Goal: Task Accomplishment & Management: Manage account settings

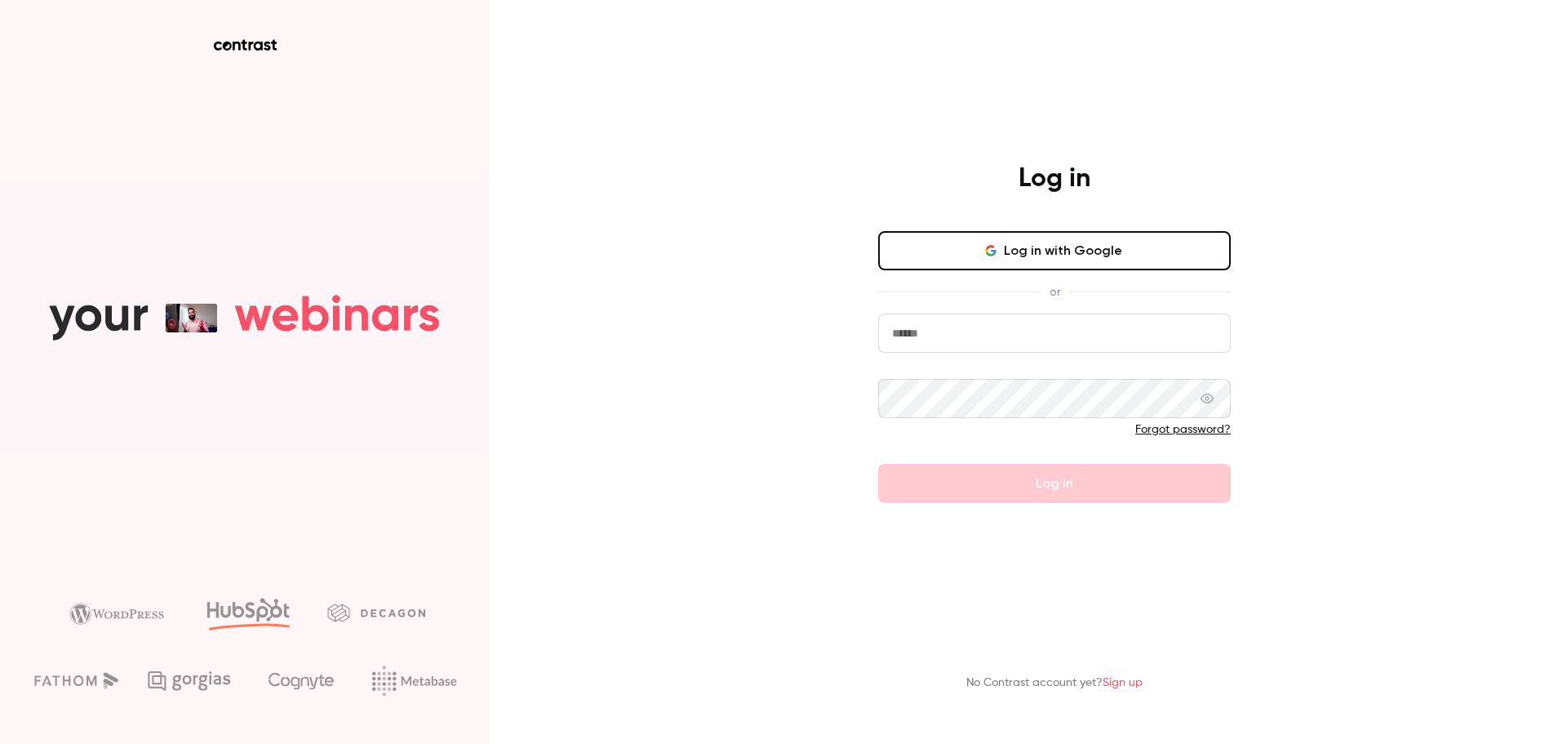
type input "**********"
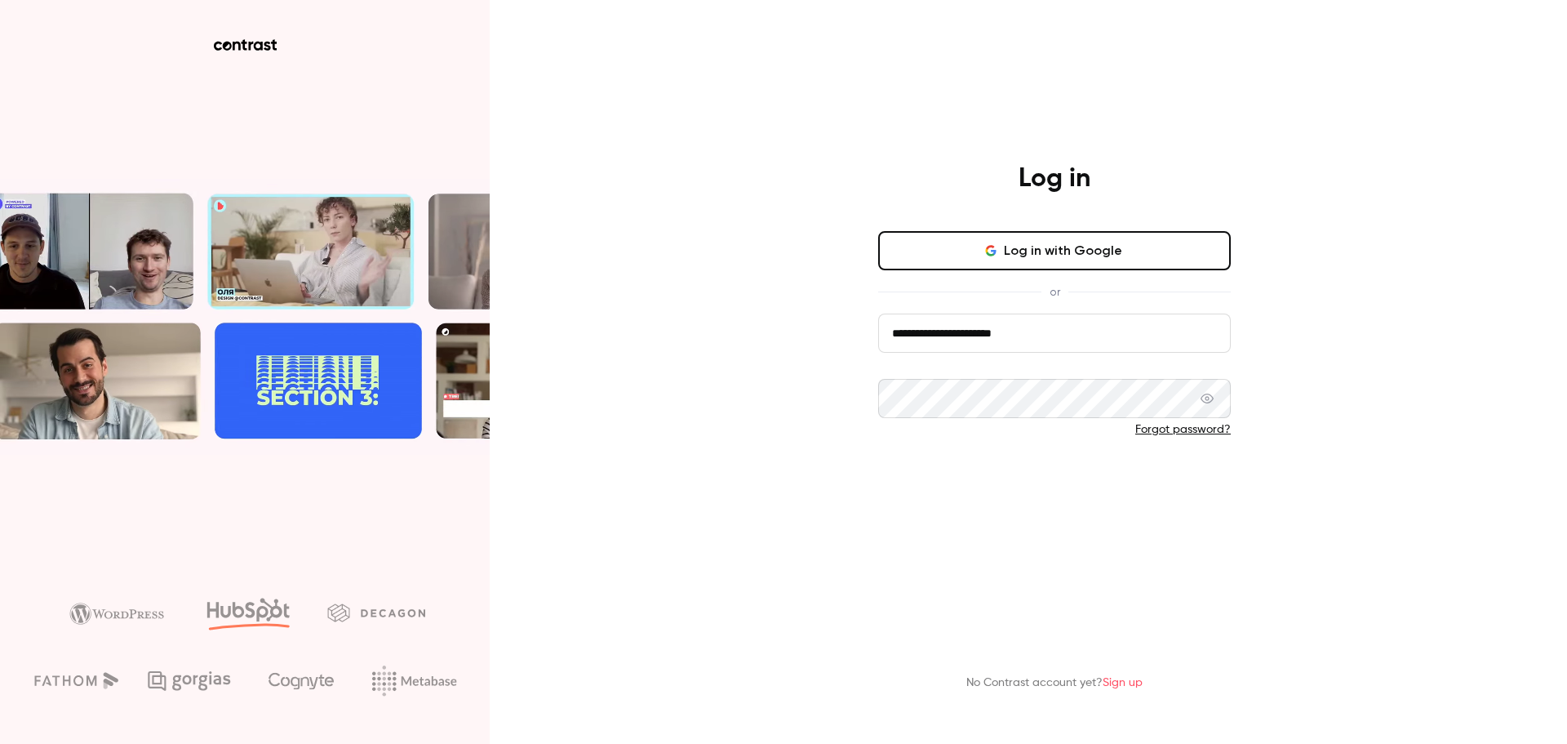
click at [917, 482] on button "Log in" at bounding box center [1054, 483] width 353 height 39
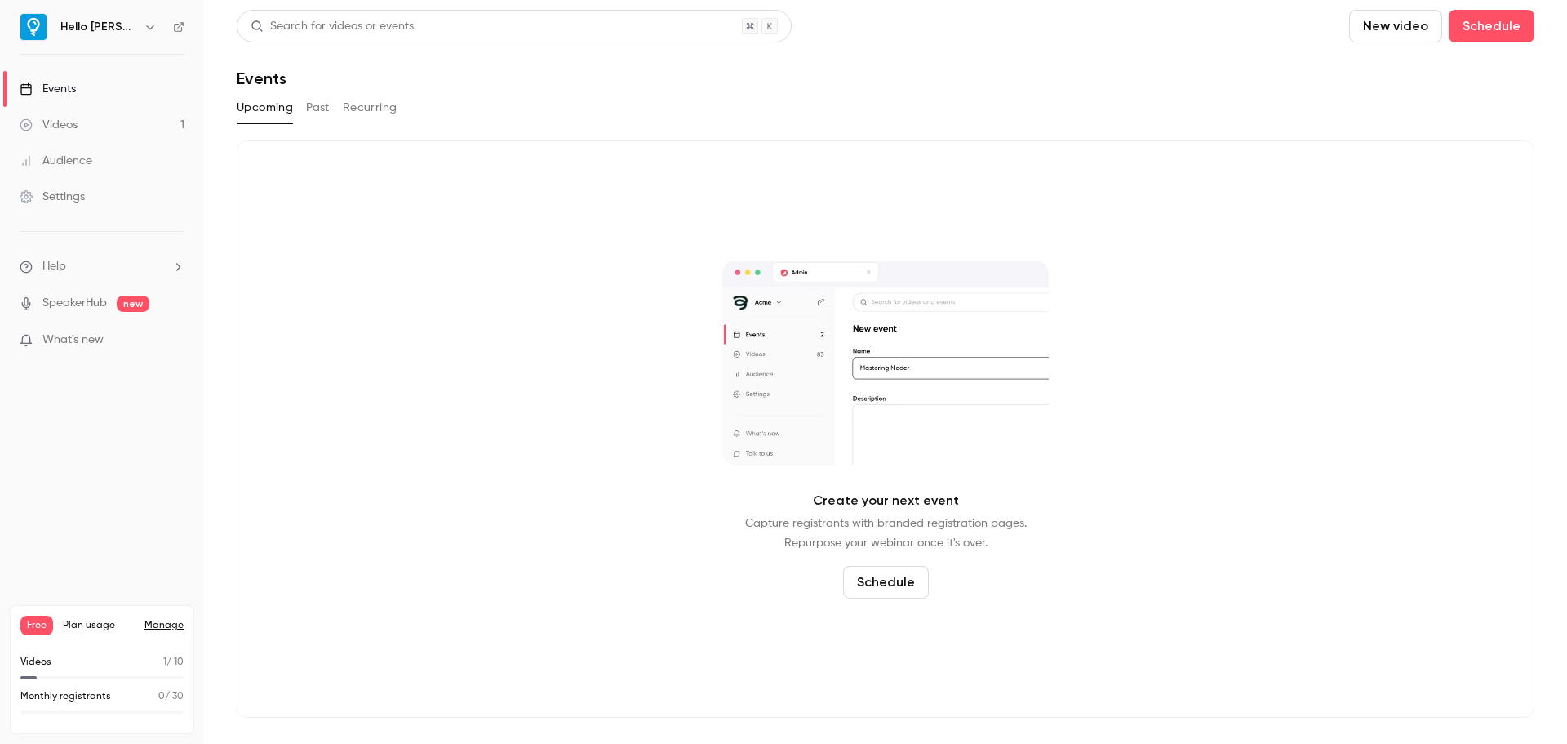
click at [94, 274] on li "Help" at bounding box center [102, 266] width 165 height 17
click at [94, 226] on div at bounding box center [783, 372] width 1567 height 744
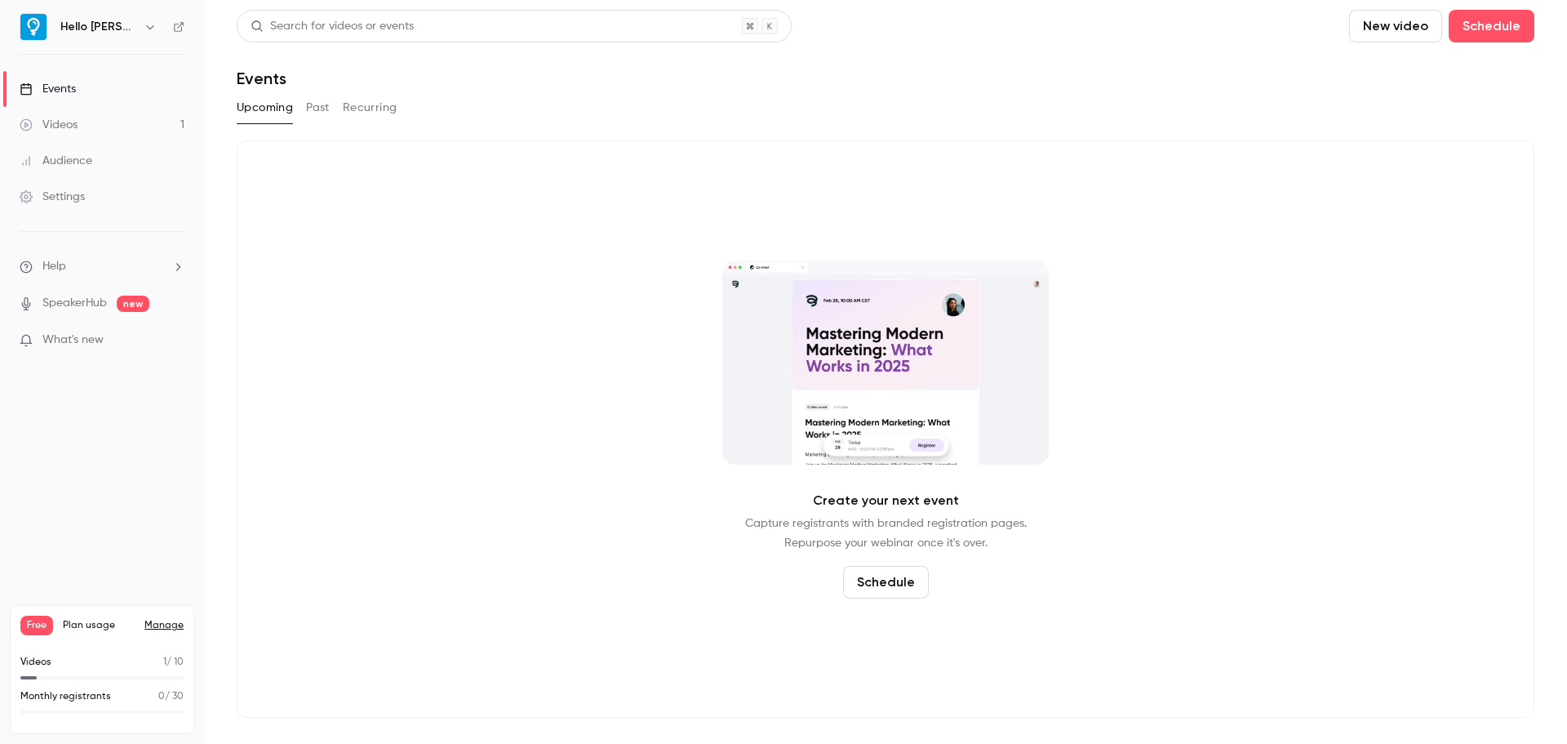
click at [83, 203] on div "Settings" at bounding box center [52, 197] width 65 height 16
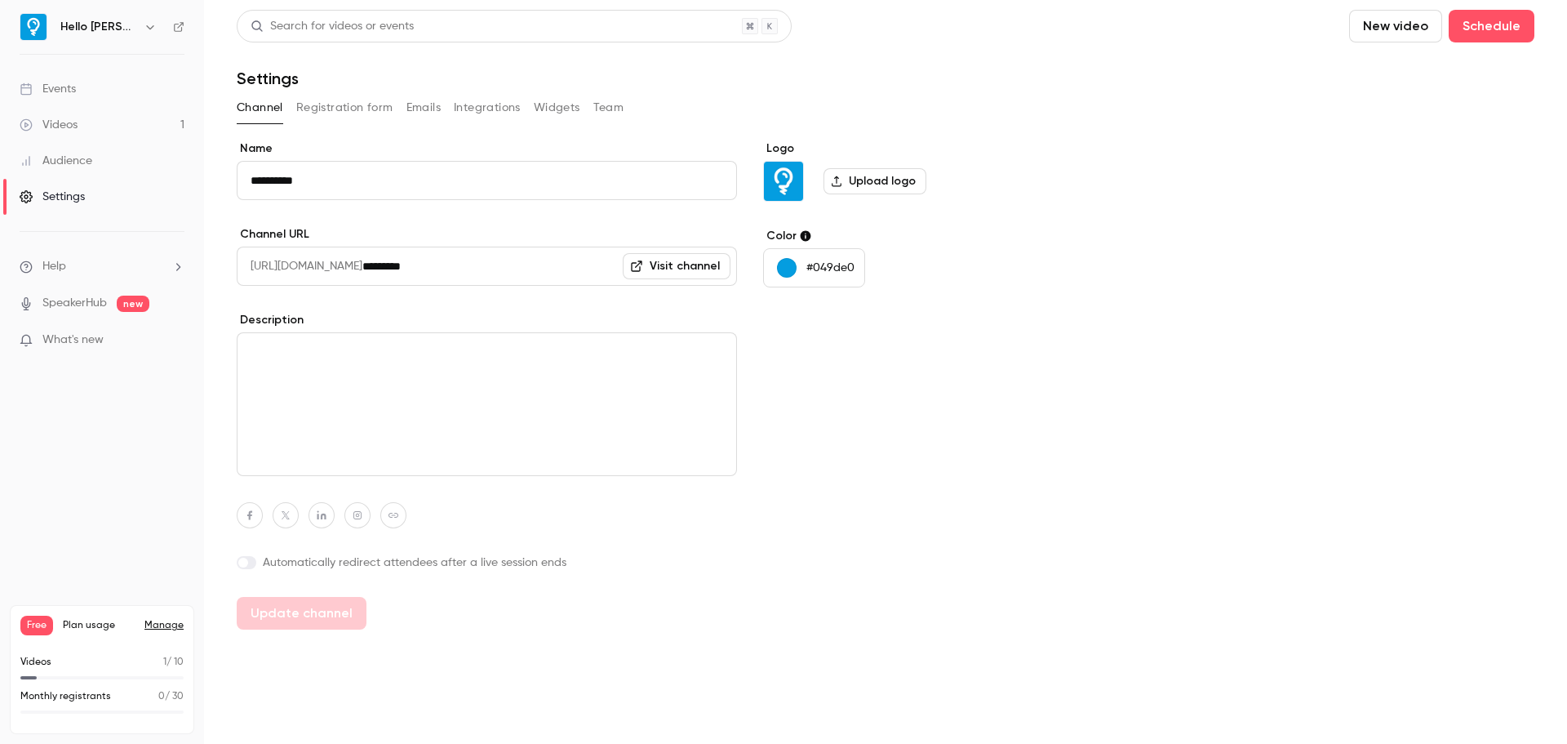
click at [100, 121] on link "Videos 1" at bounding box center [102, 125] width 204 height 36
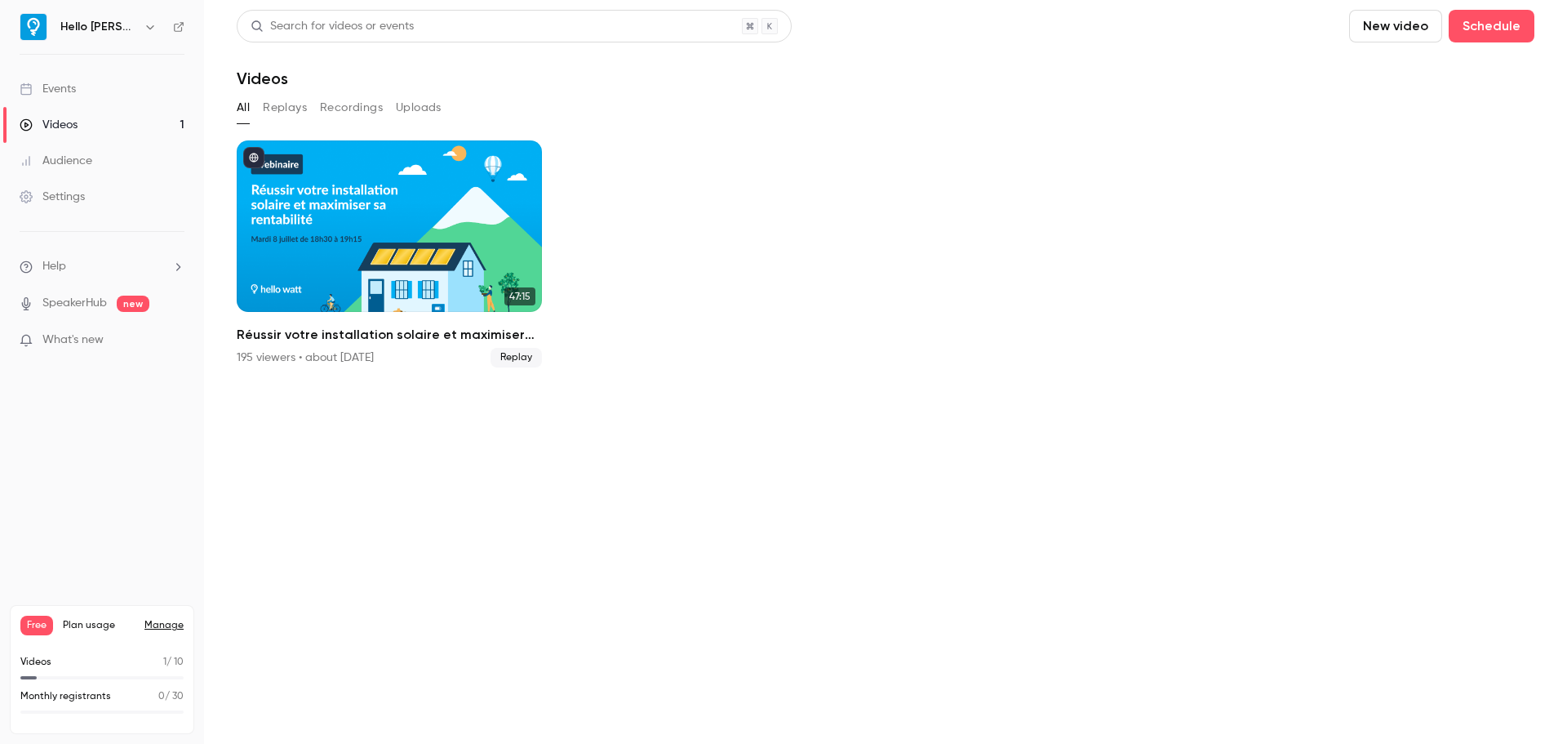
click at [79, 156] on div "Audience" at bounding box center [56, 161] width 73 height 16
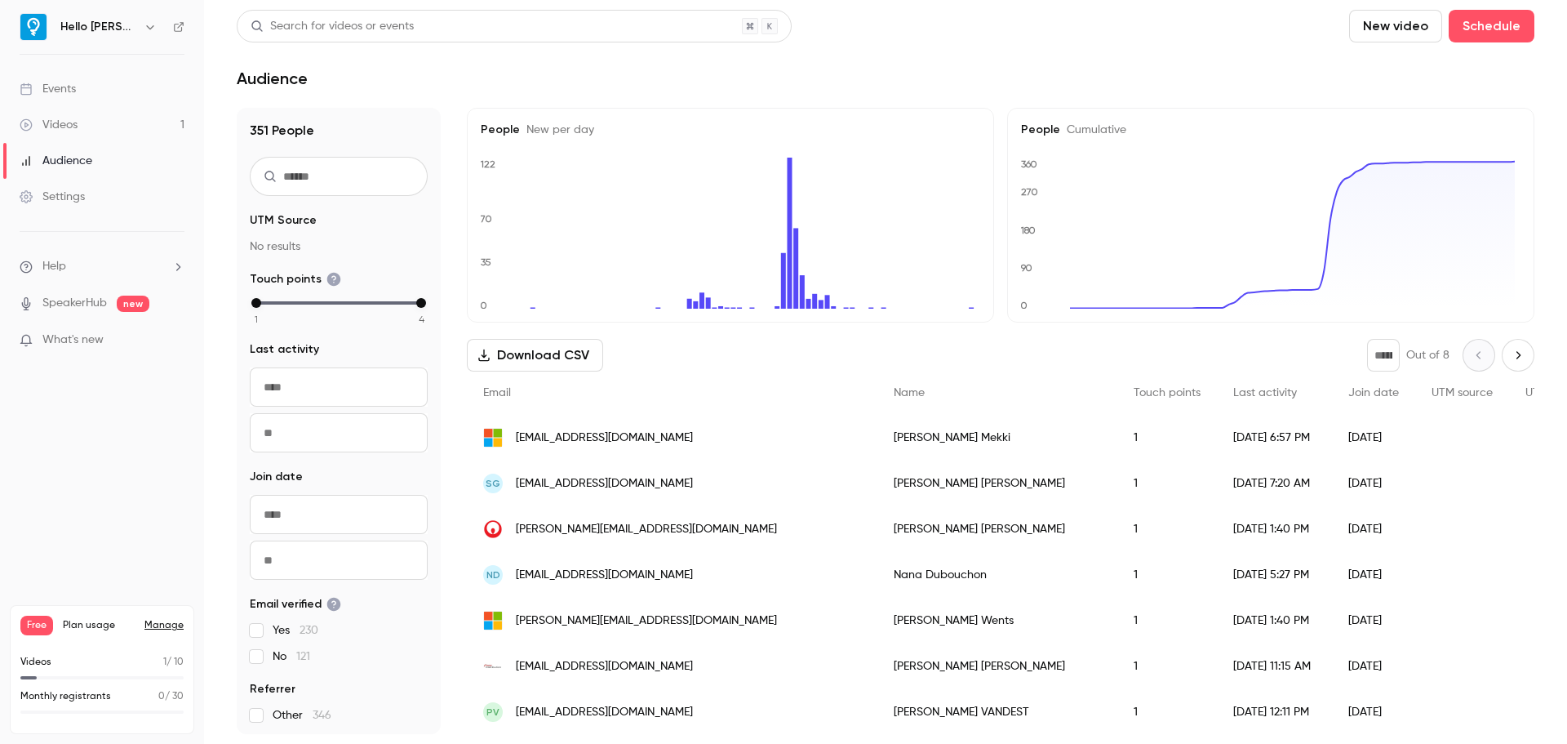
click at [140, 31] on button "button" at bounding box center [150, 27] width 20 height 20
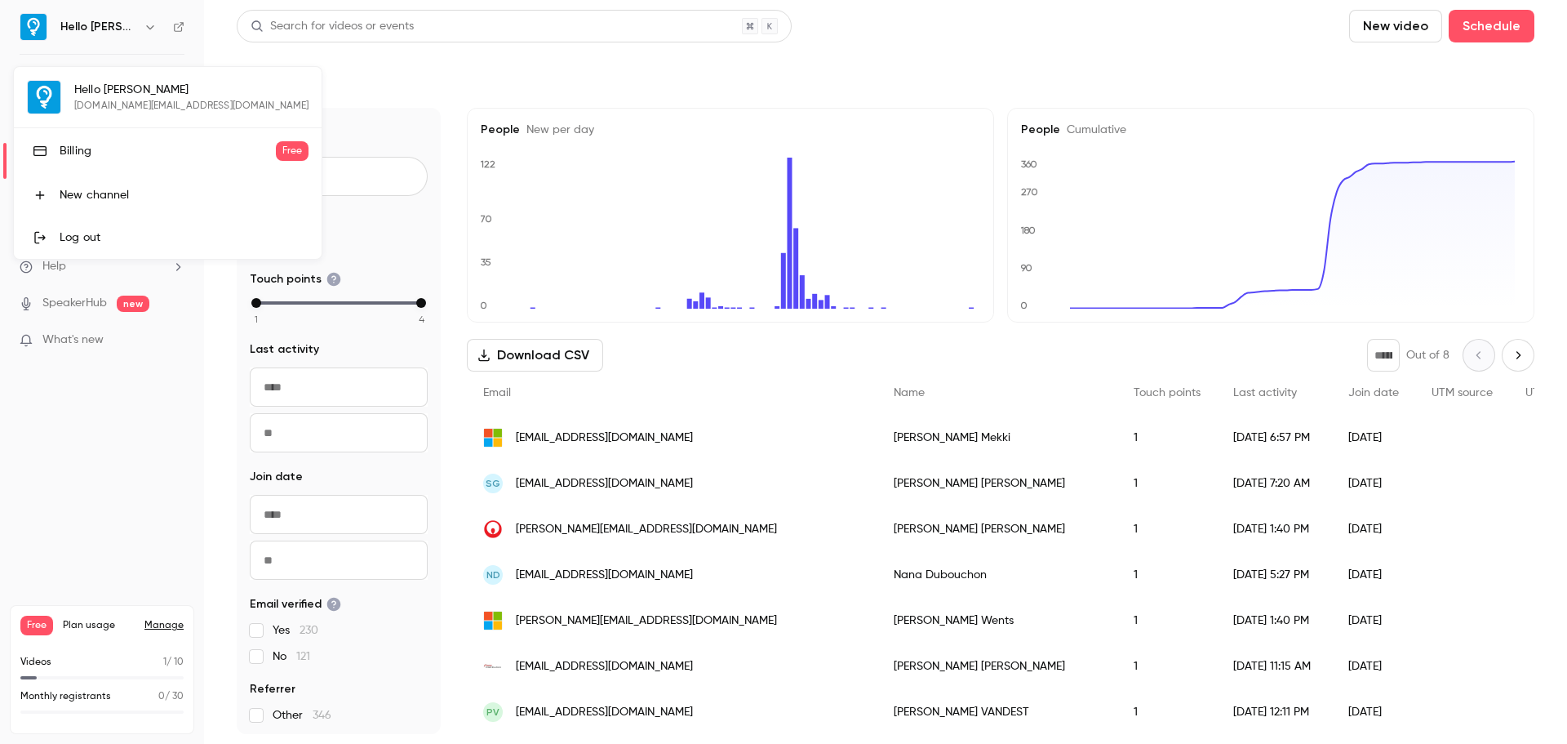
click at [122, 26] on div at bounding box center [783, 372] width 1567 height 744
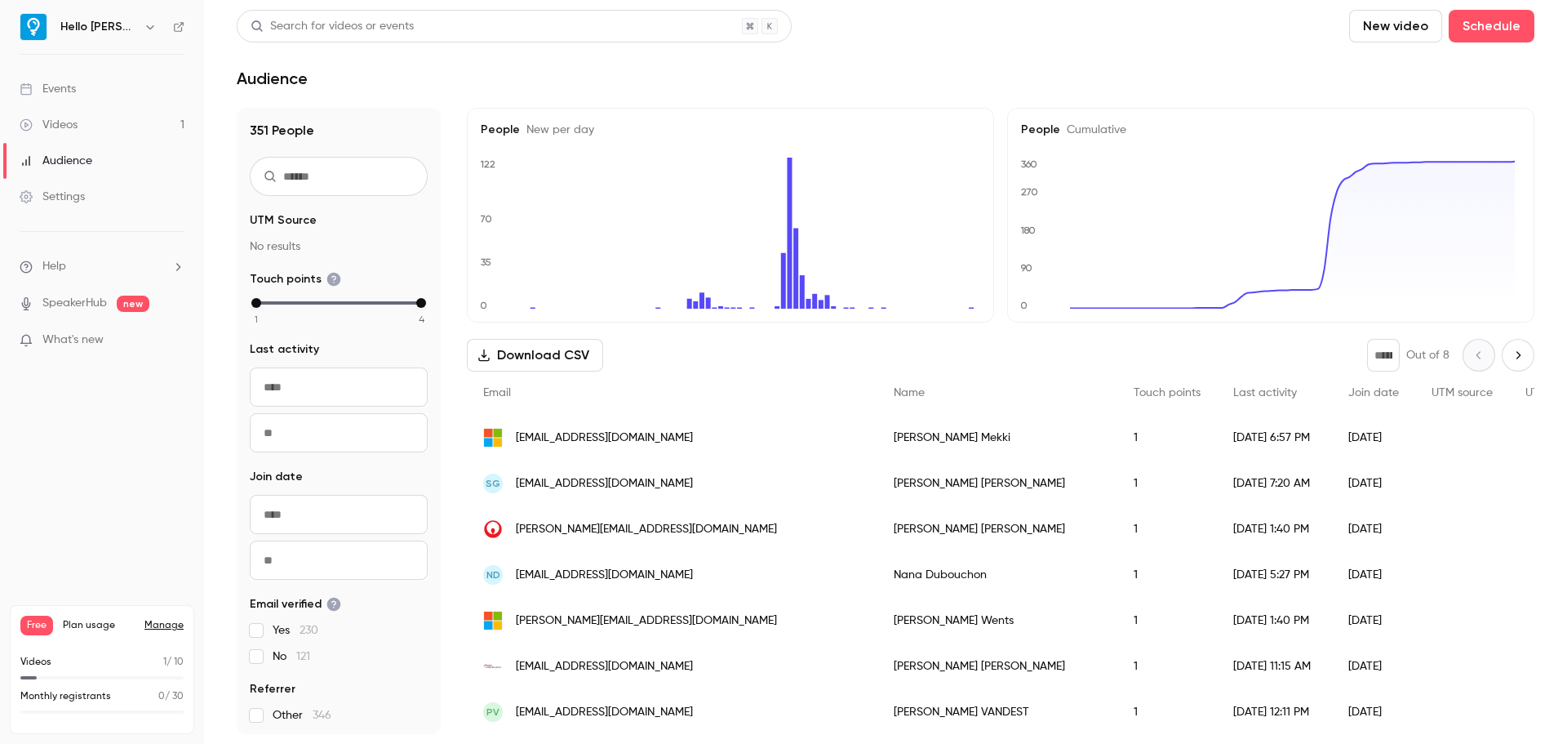
click at [68, 196] on div "Settings" at bounding box center [52, 197] width 65 height 16
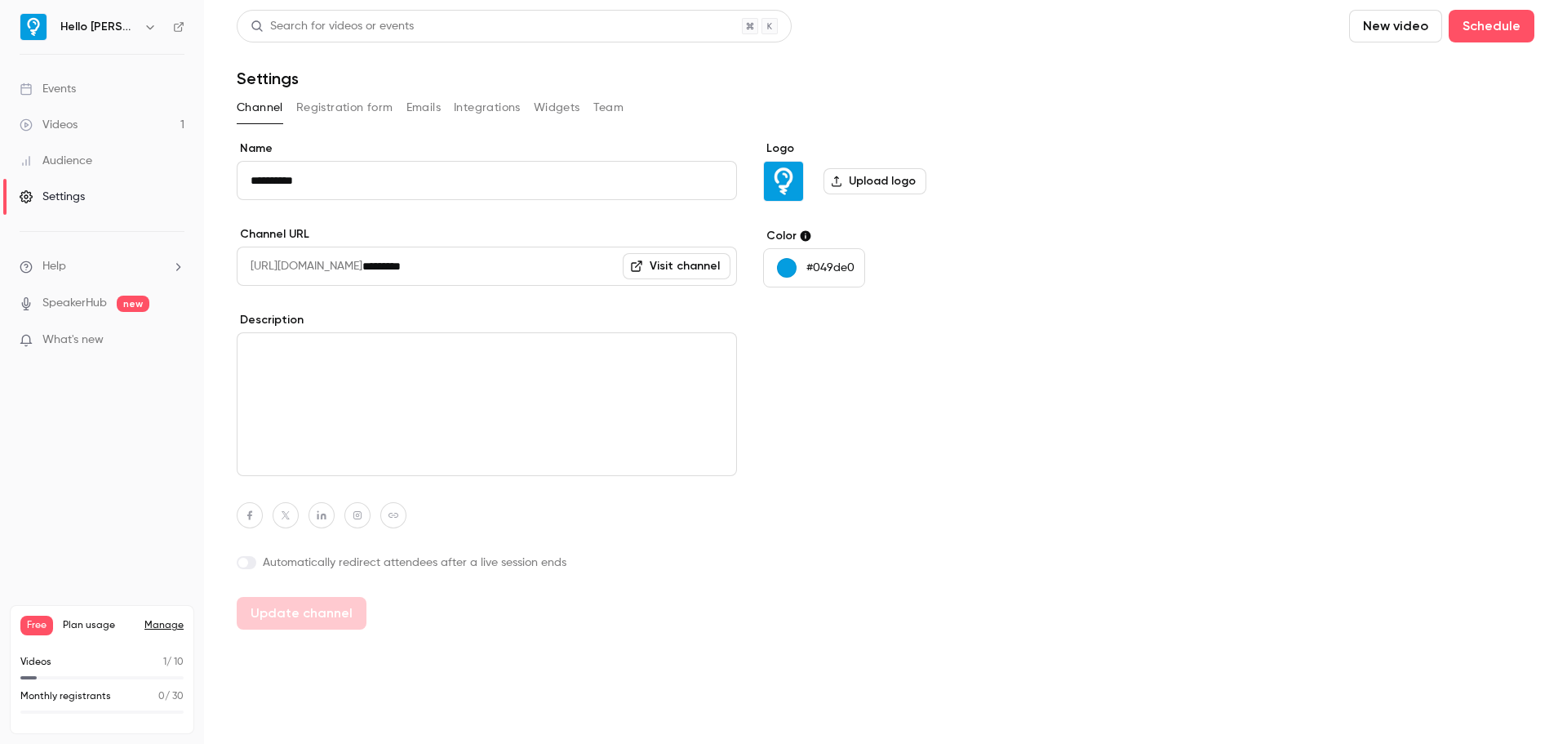
click at [438, 104] on button "Emails" at bounding box center [424, 108] width 34 height 26
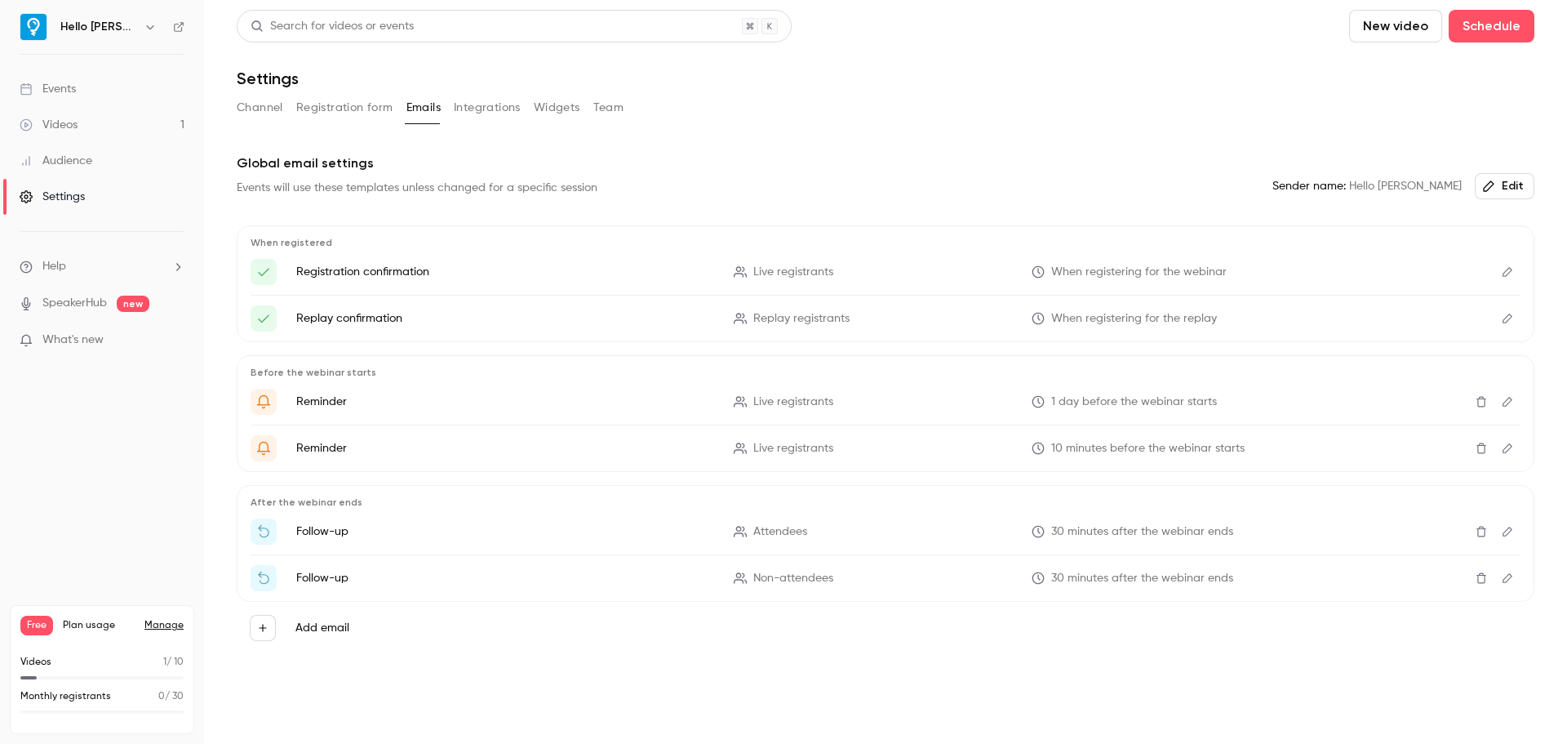
click at [65, 88] on div "Events" at bounding box center [48, 89] width 56 height 16
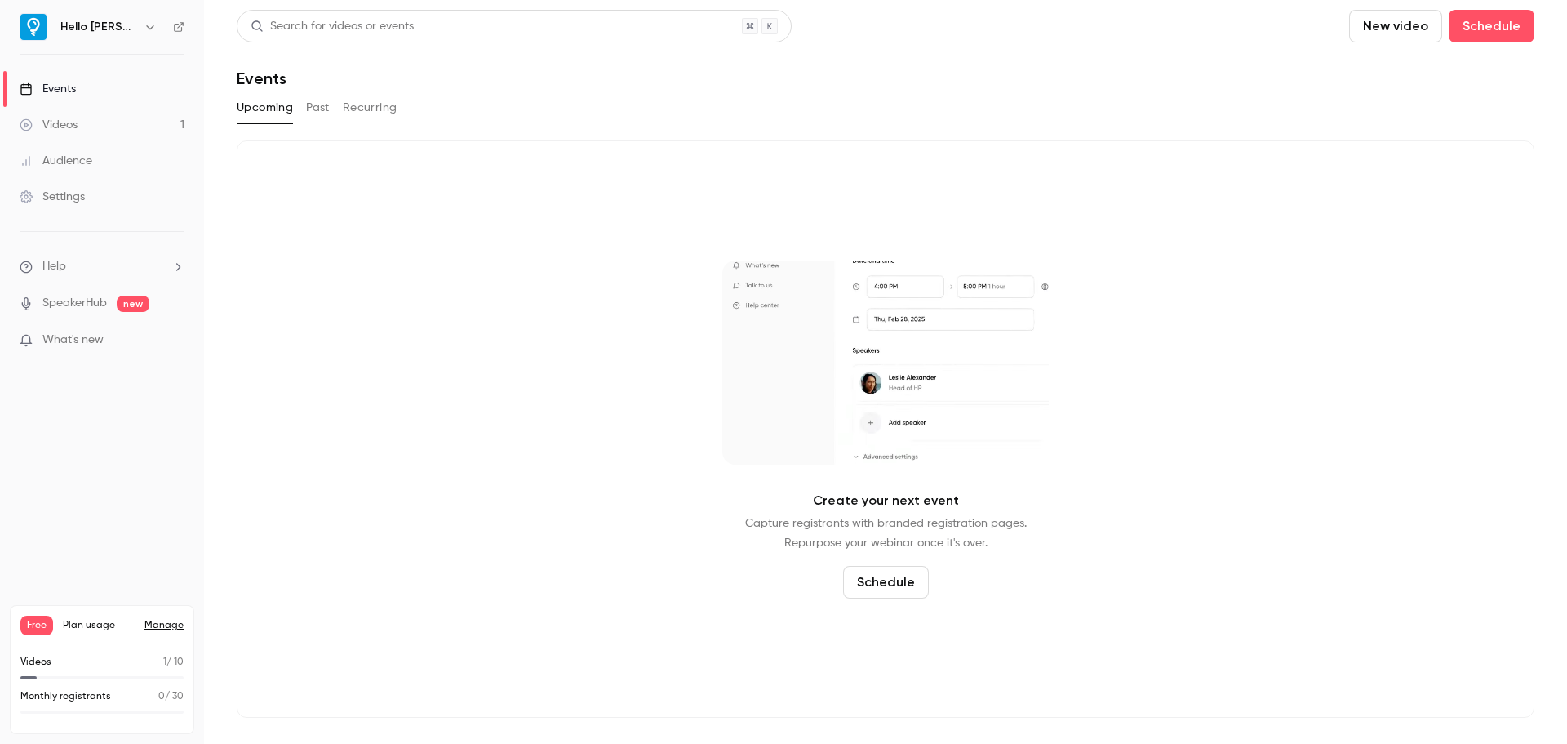
click at [74, 153] on div "Audience" at bounding box center [56, 161] width 73 height 16
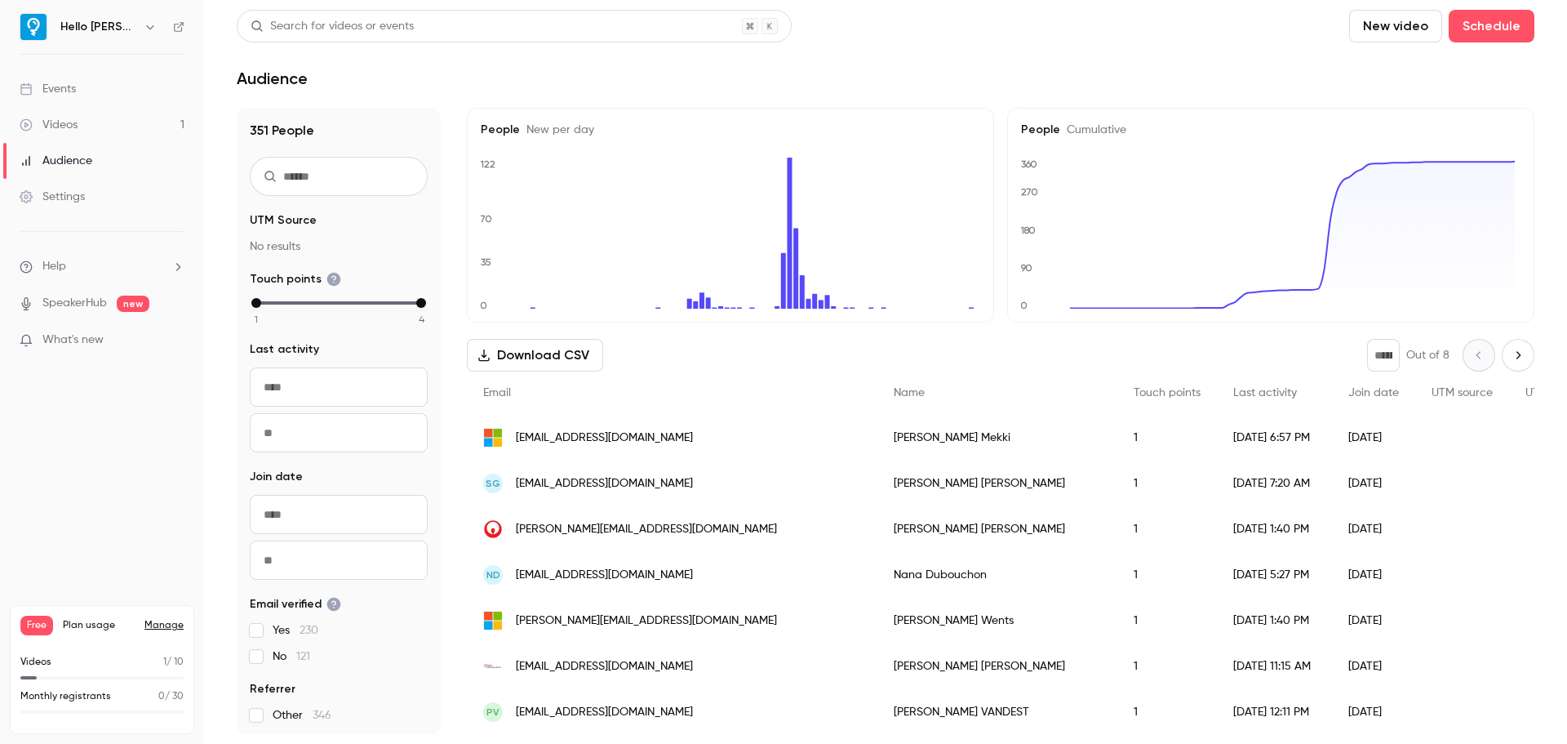
click at [79, 122] on link "Videos 1" at bounding box center [102, 125] width 204 height 36
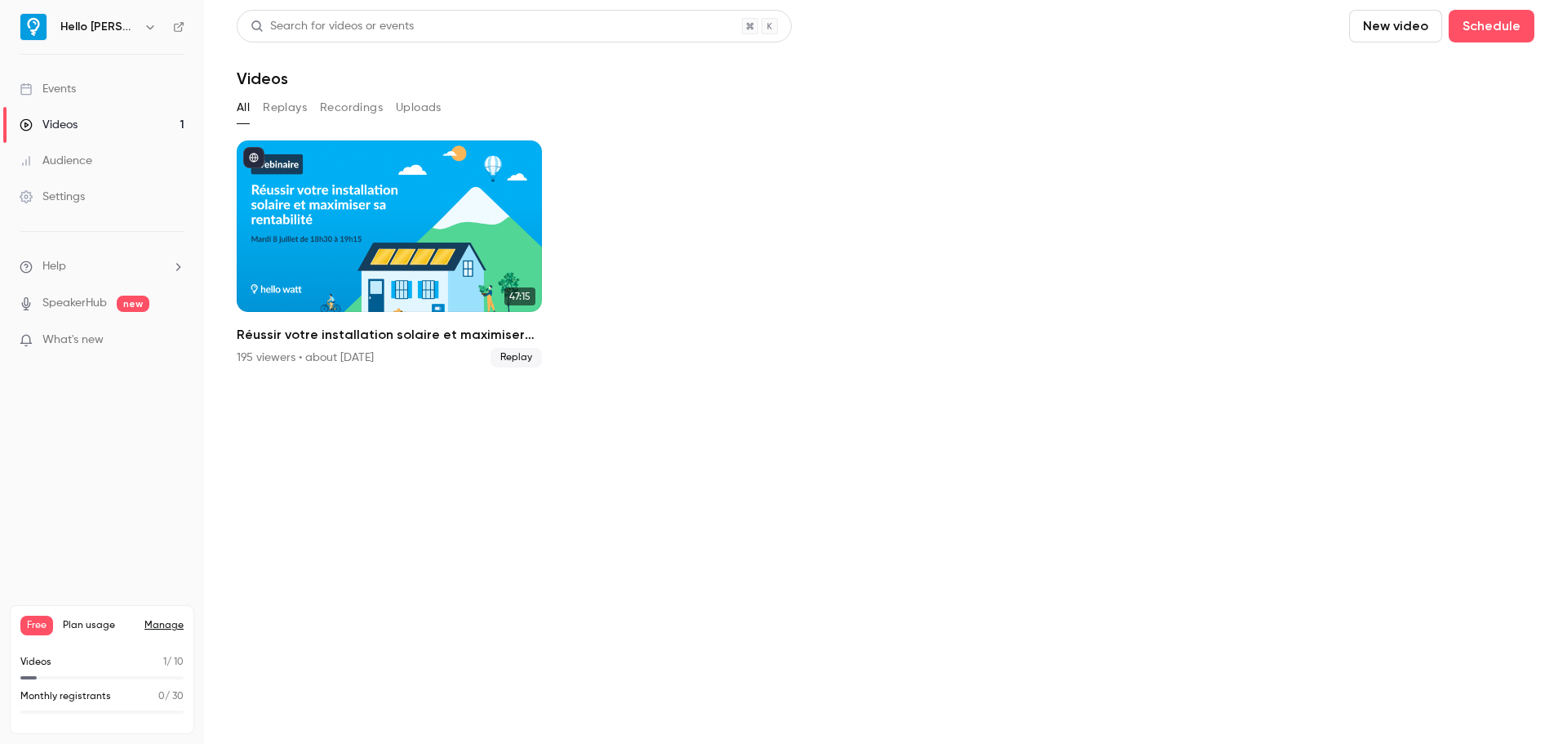
click at [74, 83] on div "Events" at bounding box center [48, 89] width 56 height 16
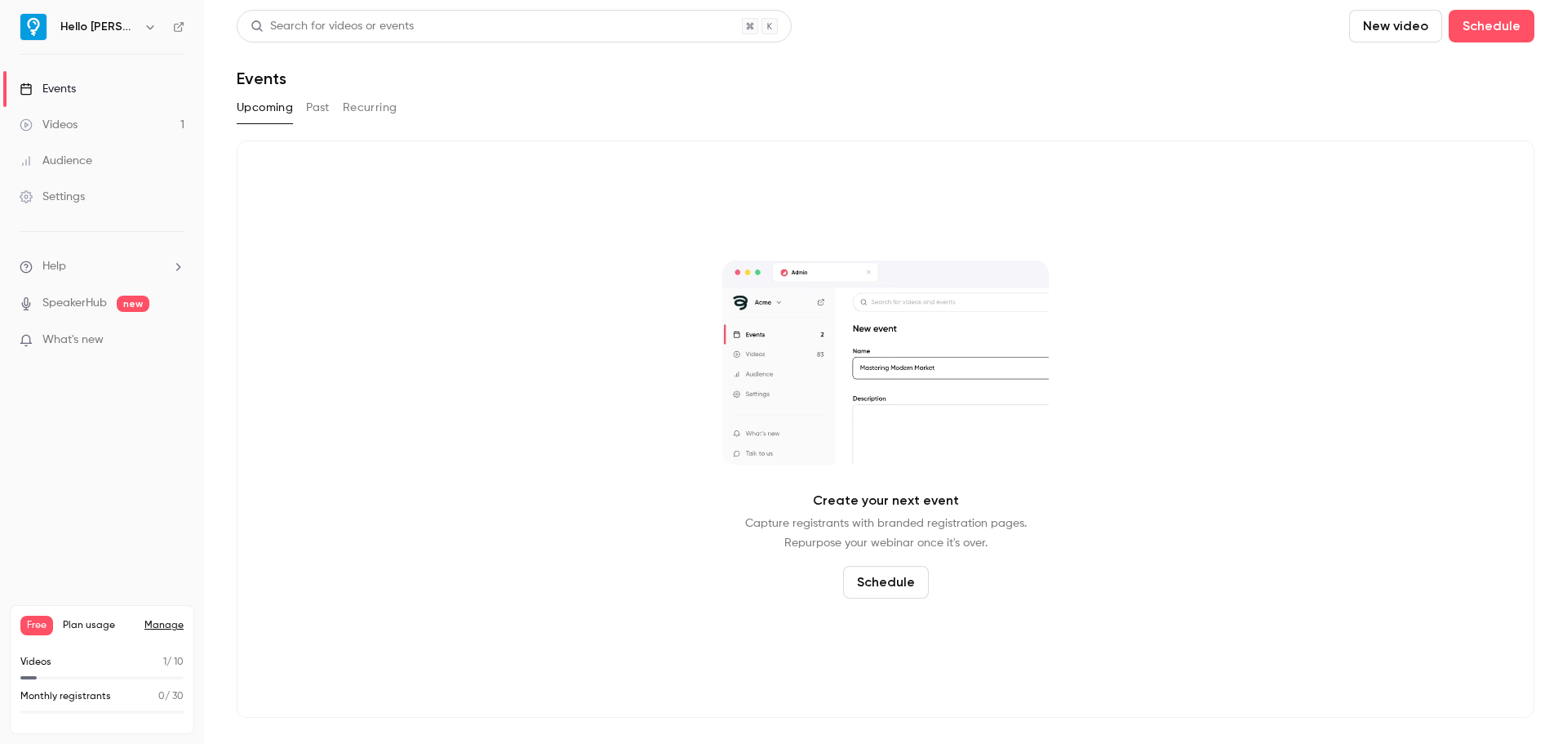
click at [105, 19] on h6 "Hello [PERSON_NAME]" at bounding box center [98, 27] width 77 height 16
click at [144, 27] on icon "button" at bounding box center [150, 26] width 13 height 13
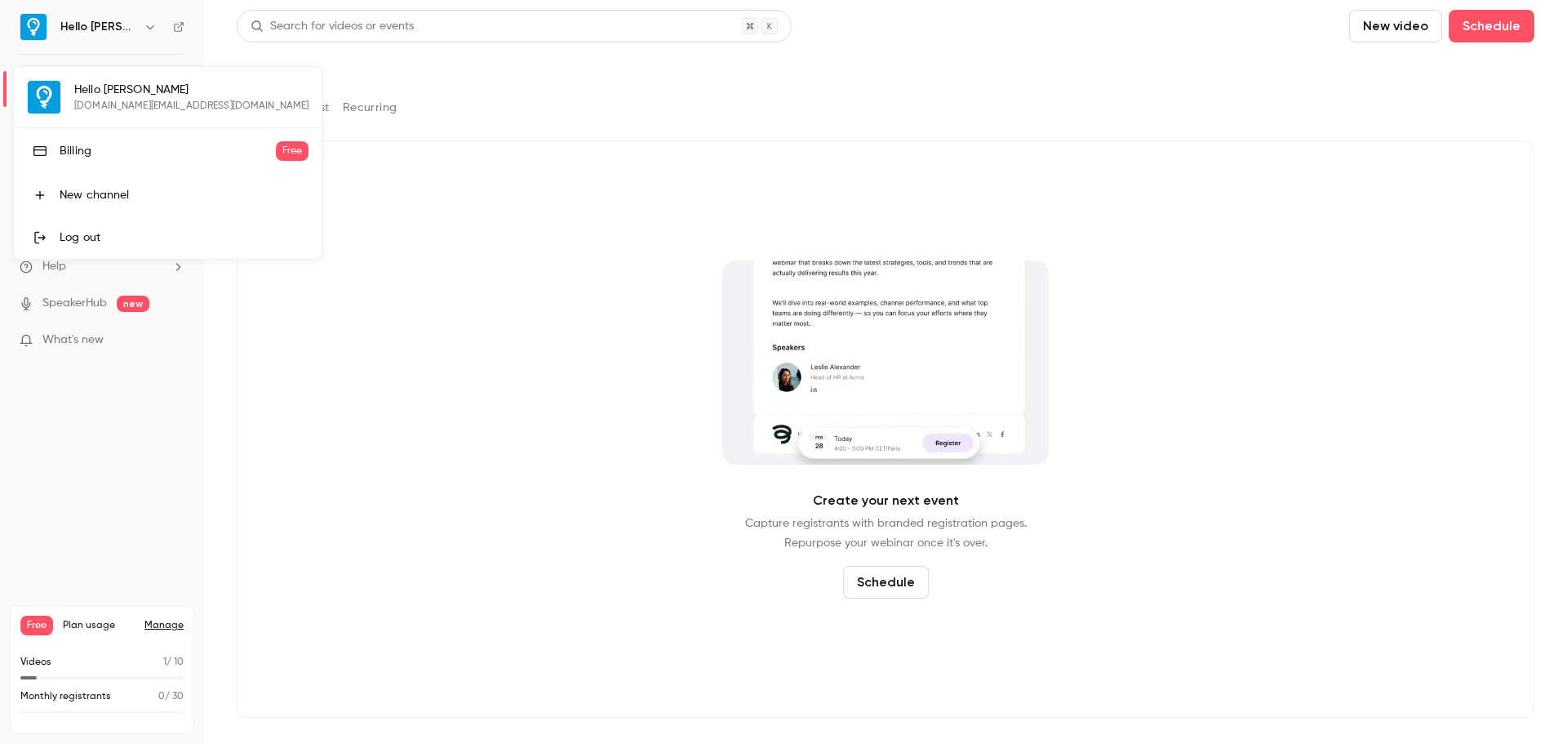
click at [125, 27] on div at bounding box center [783, 372] width 1567 height 744
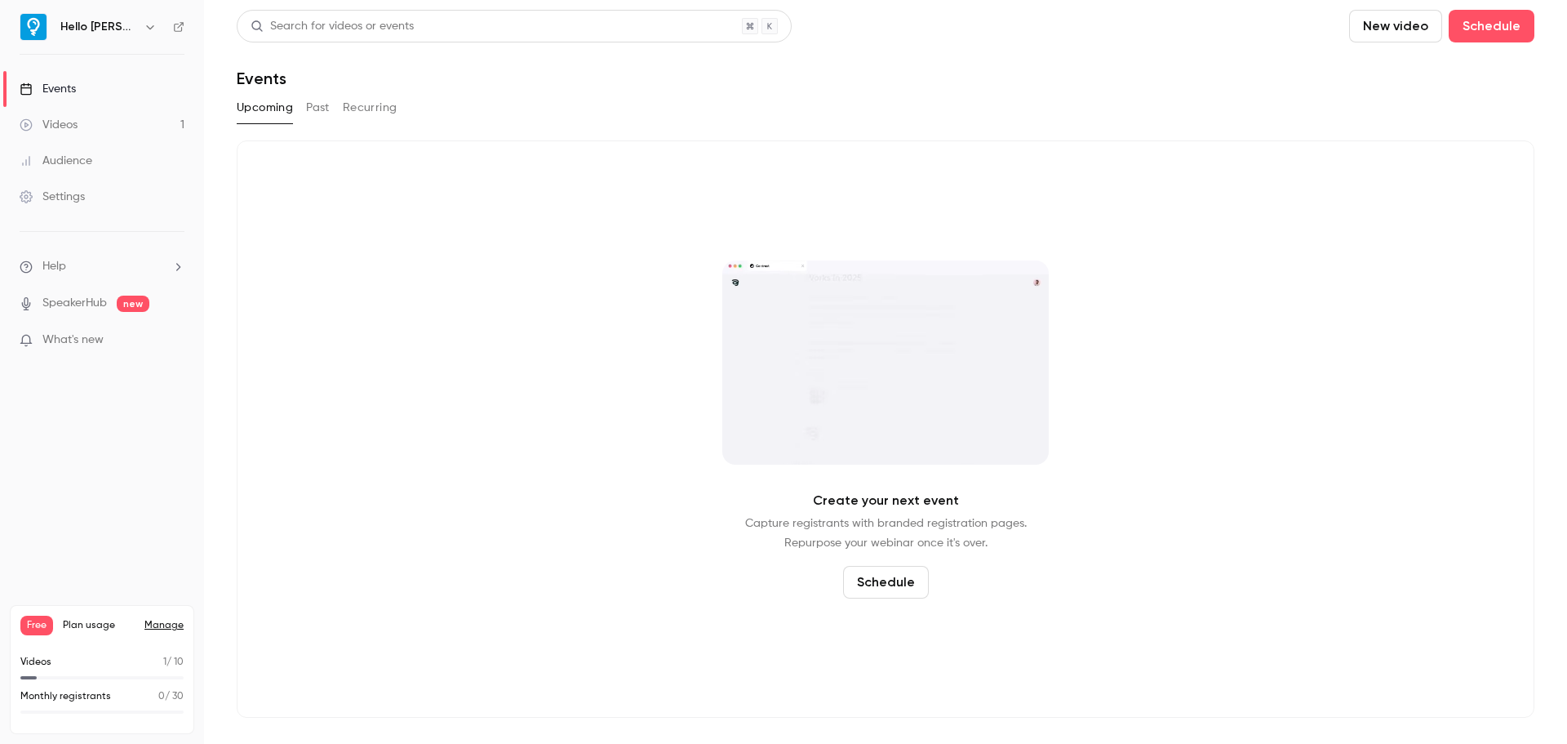
click at [102, 202] on link "Settings" at bounding box center [102, 197] width 204 height 36
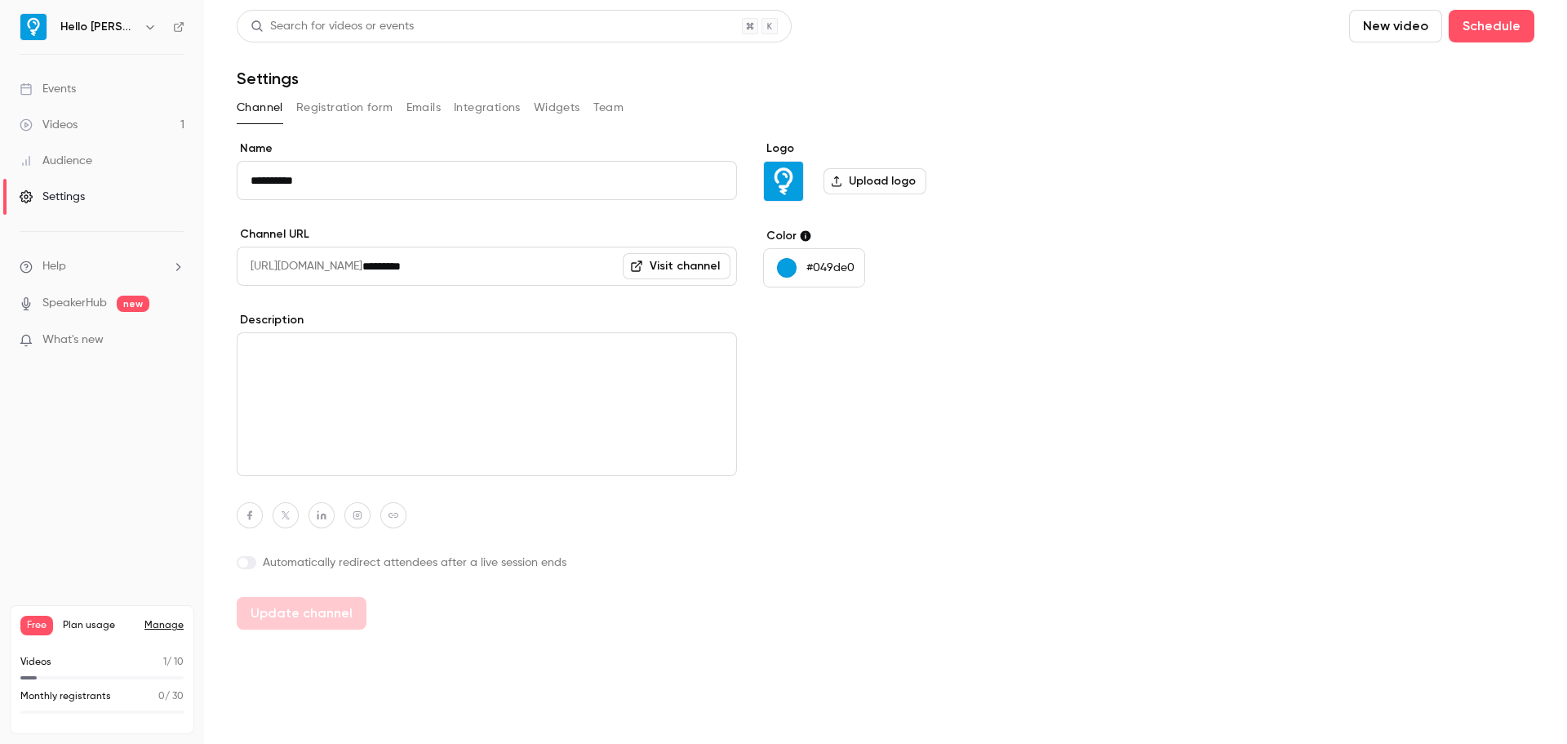
click at [602, 114] on button "Team" at bounding box center [608, 108] width 31 height 26
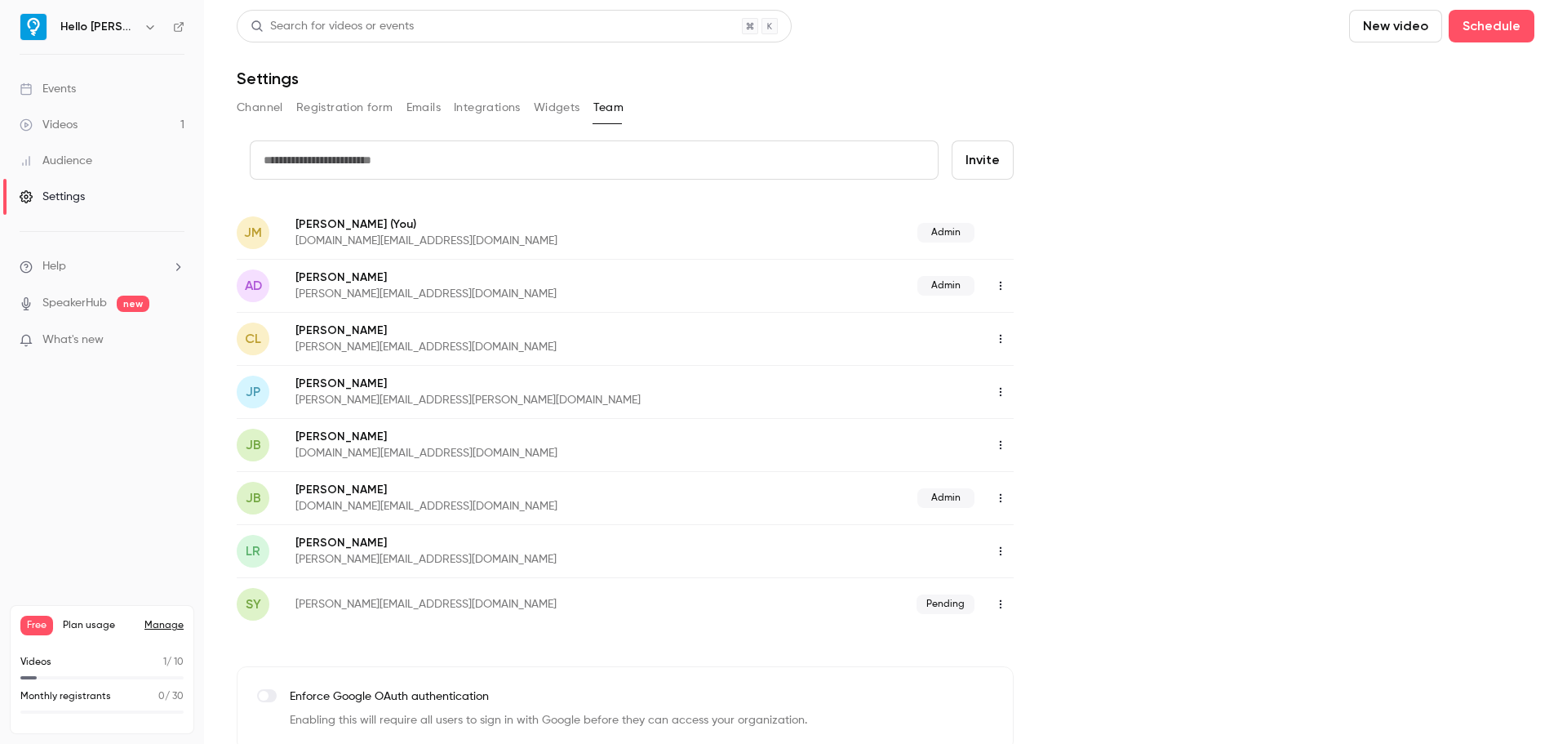
click at [377, 161] on input "text" at bounding box center [594, 159] width 689 height 39
paste input "**********"
click at [988, 155] on button "Invite" at bounding box center [983, 159] width 62 height 39
click at [531, 158] on input "**********" at bounding box center [594, 159] width 689 height 39
type input "**********"
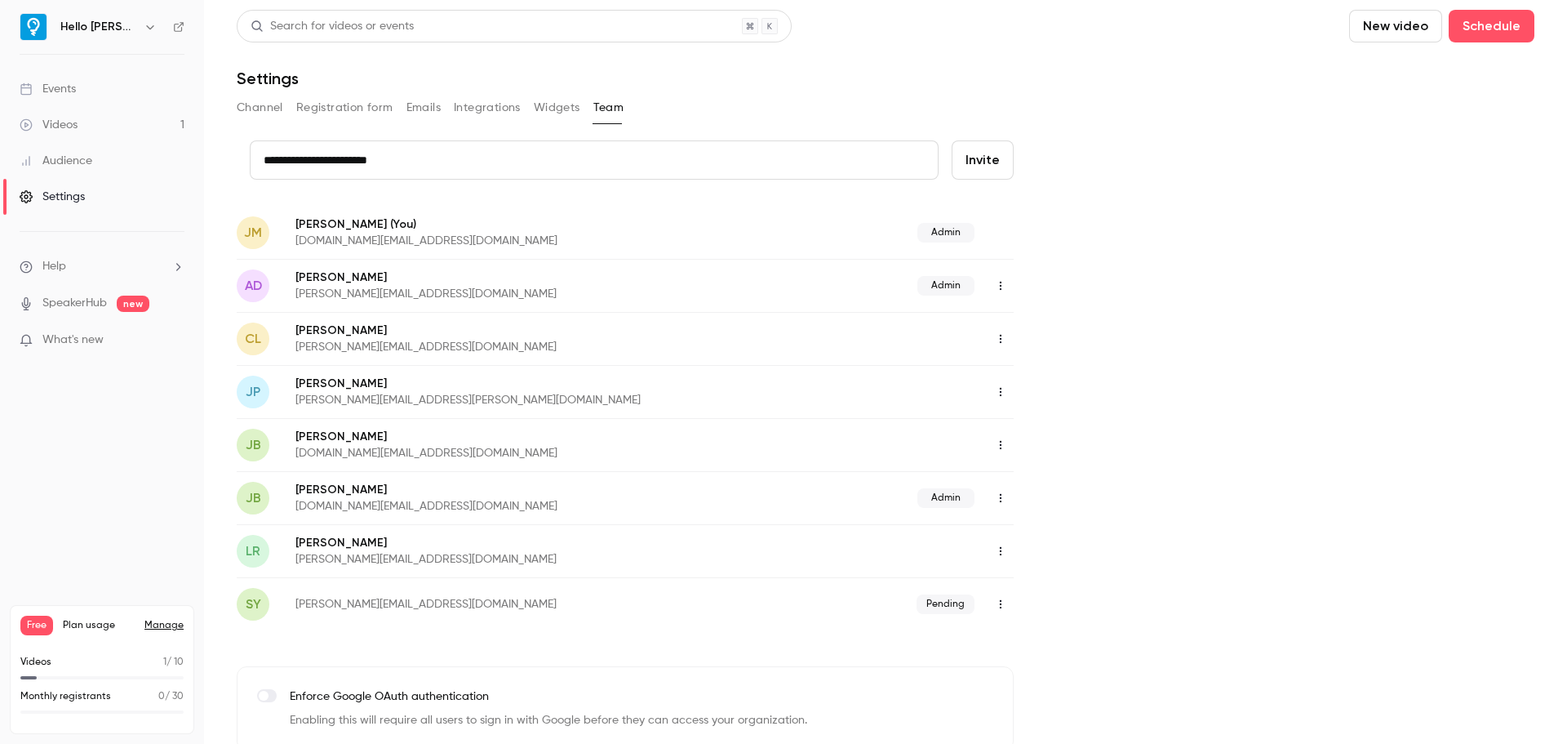
click at [977, 155] on button "Invite" at bounding box center [983, 159] width 62 height 39
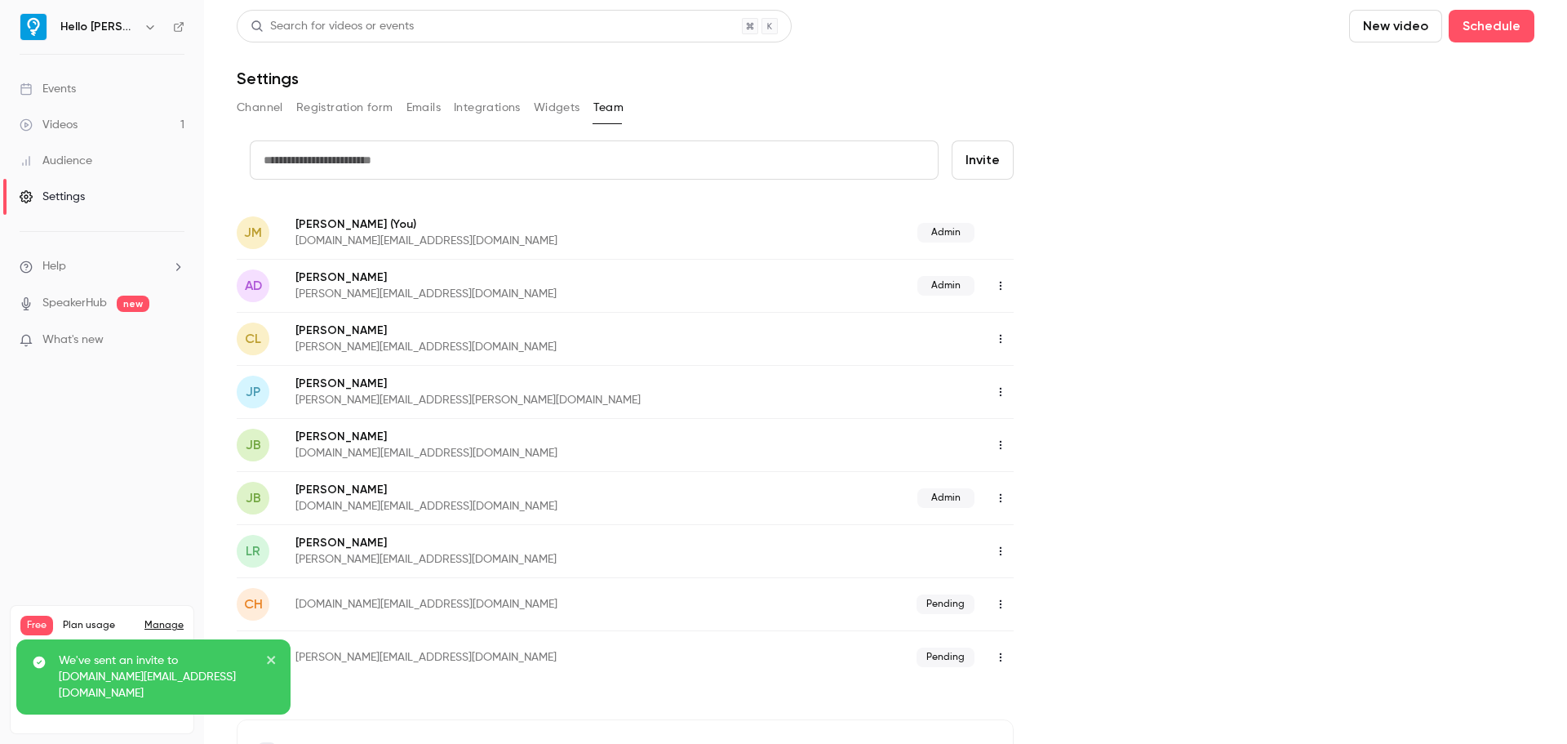
scroll to position [162, 0]
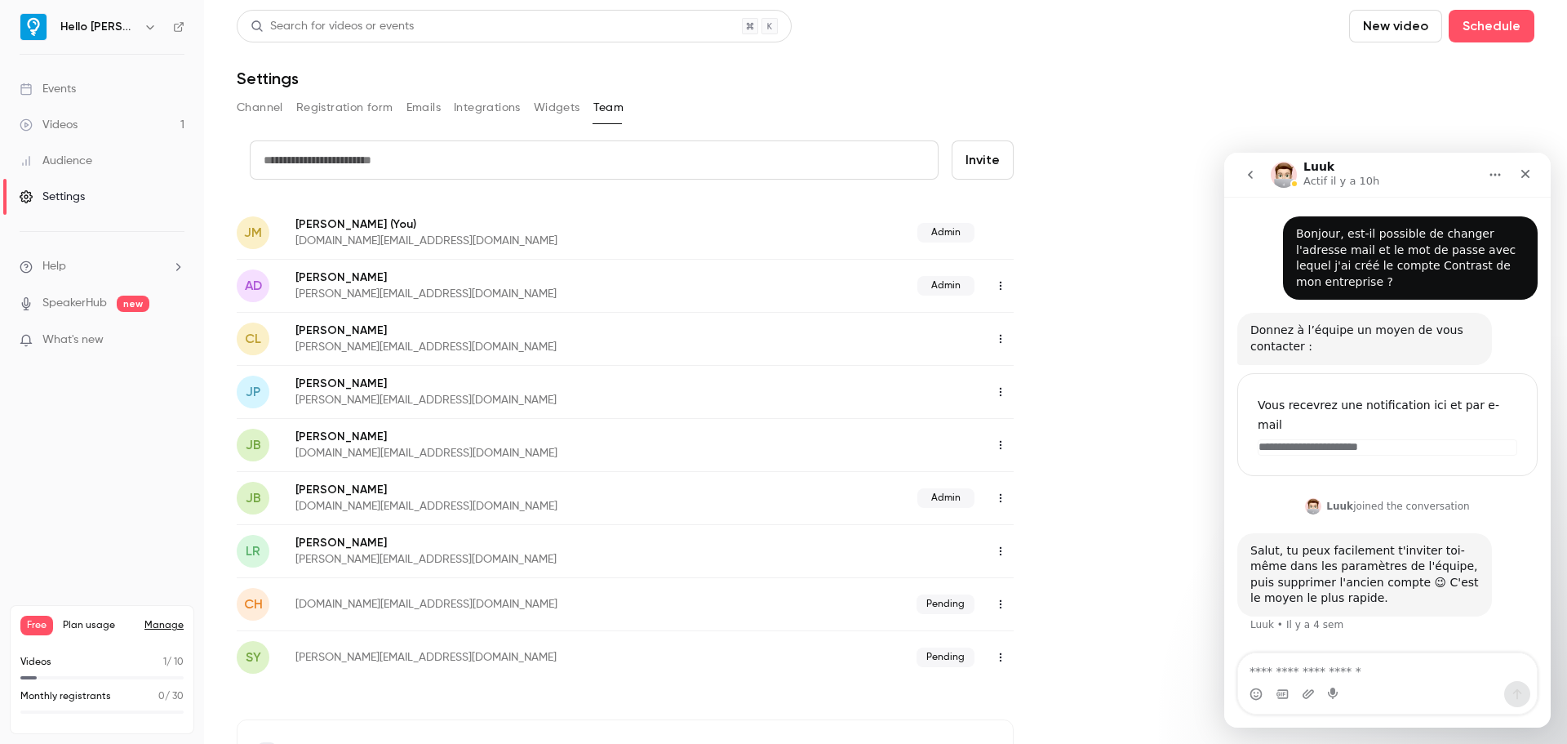
scroll to position [162, 0]
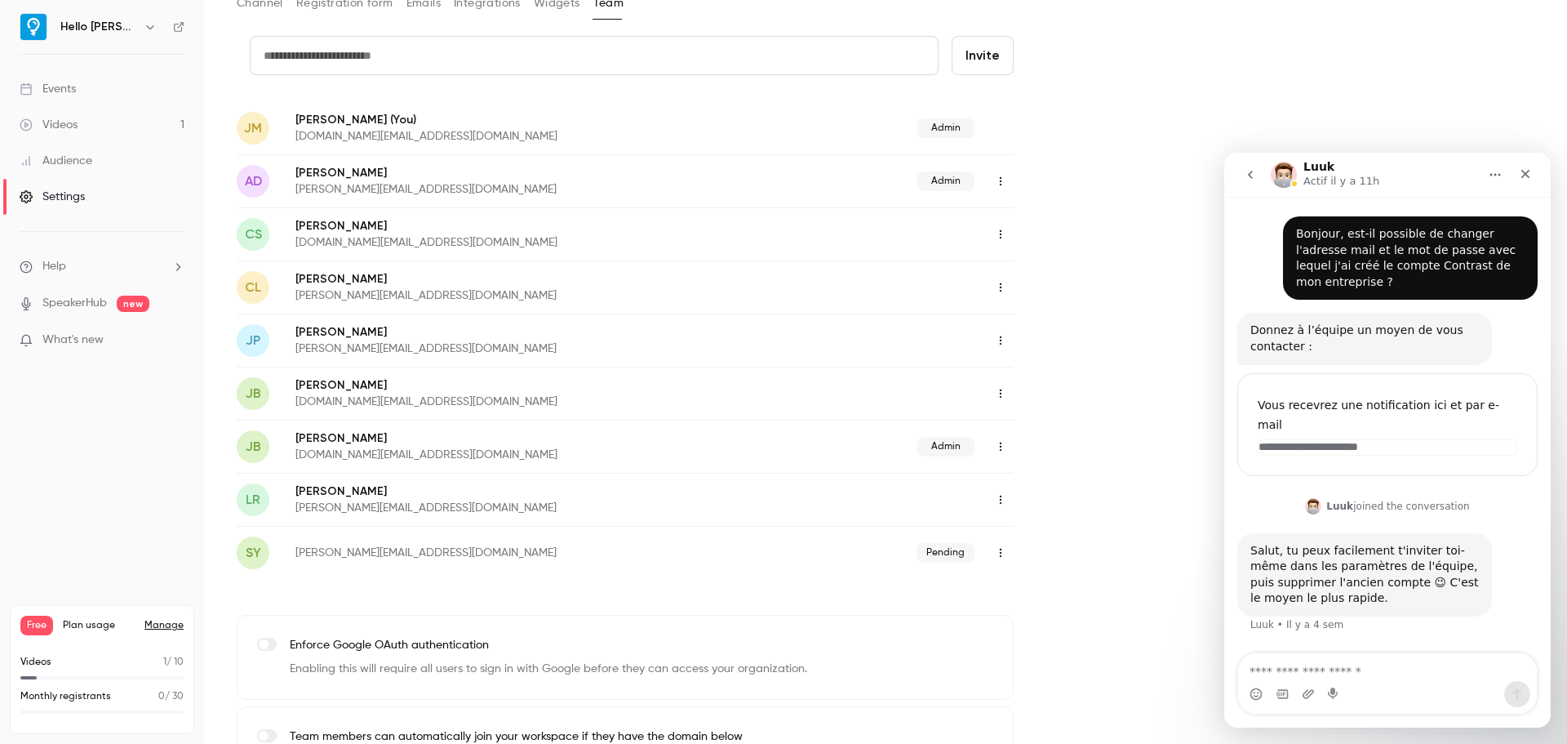
scroll to position [85, 0]
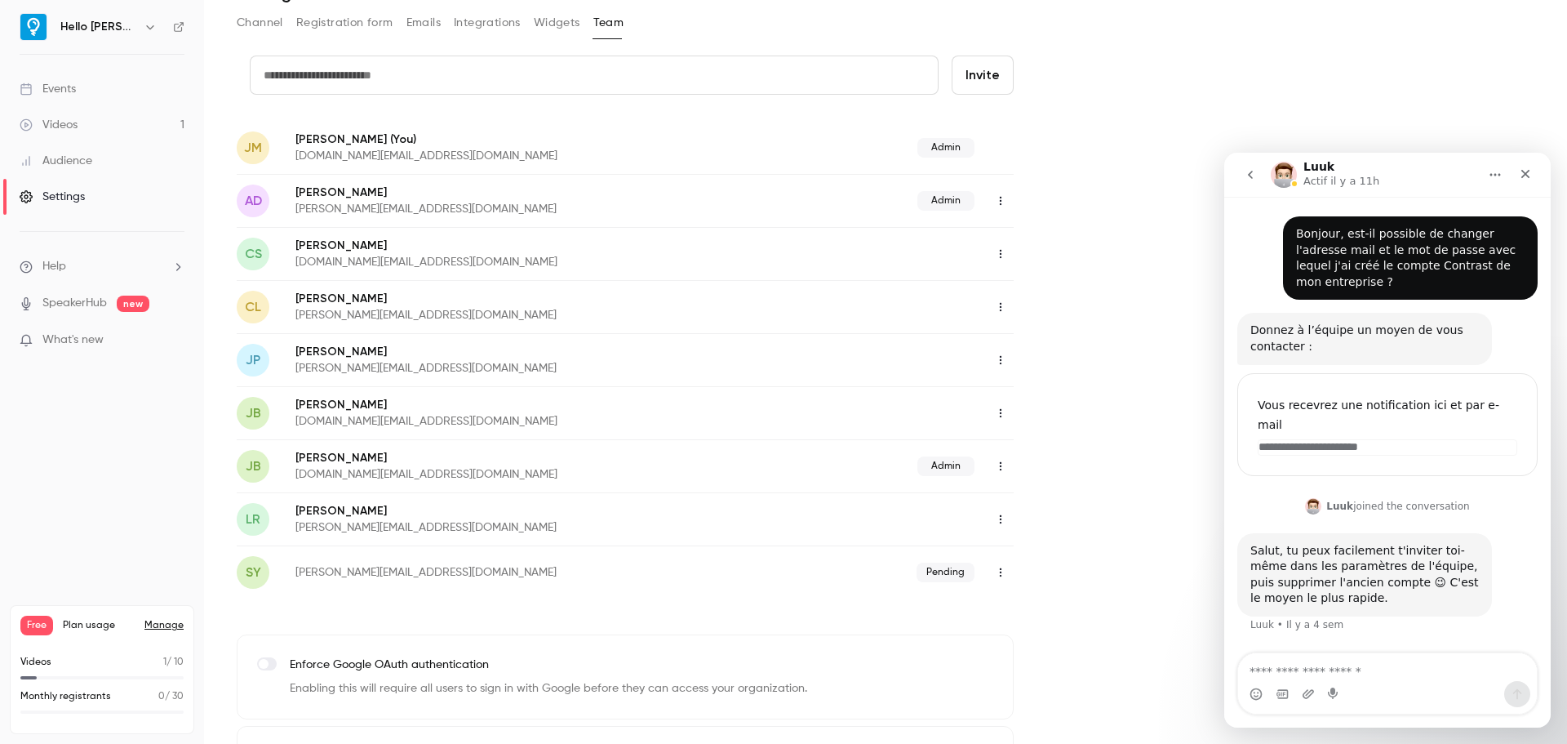
click at [1010, 251] on button "button" at bounding box center [1001, 254] width 26 height 26
click at [1037, 297] on div "Assign admin role" at bounding box center [1090, 295] width 124 height 16
click at [1521, 177] on icon "Fermer" at bounding box center [1525, 173] width 13 height 13
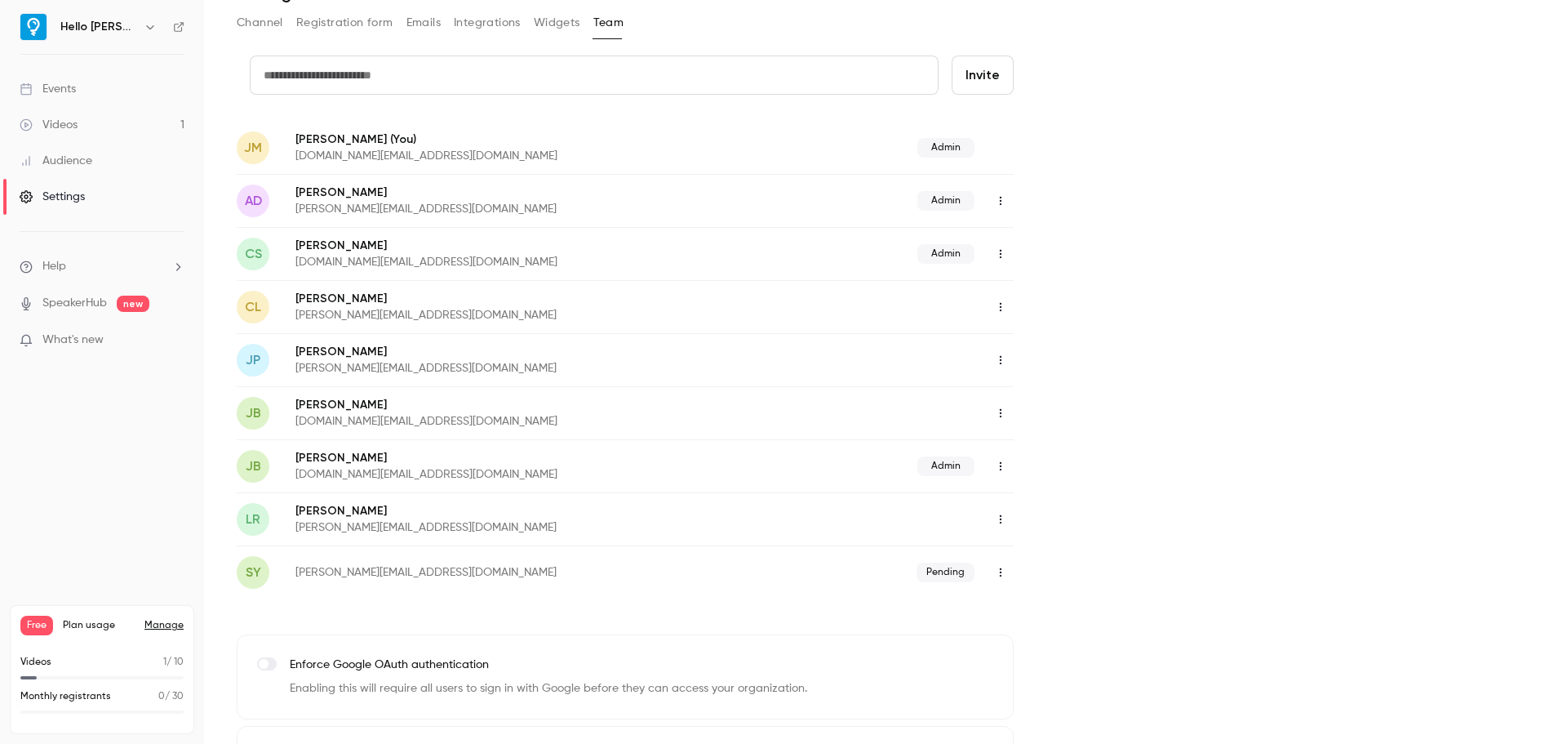
scroll to position [0, 0]
